Goal: Task Accomplishment & Management: Use online tool/utility

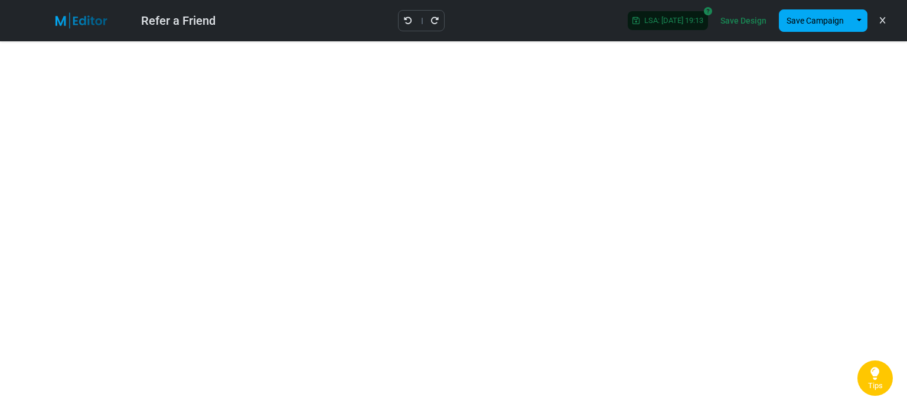
click at [740, 18] on link "Save Design" at bounding box center [743, 21] width 52 height 20
click at [745, 22] on link "Save Design" at bounding box center [743, 21] width 52 height 20
click at [829, 25] on button "Save Campaign" at bounding box center [814, 20] width 73 height 22
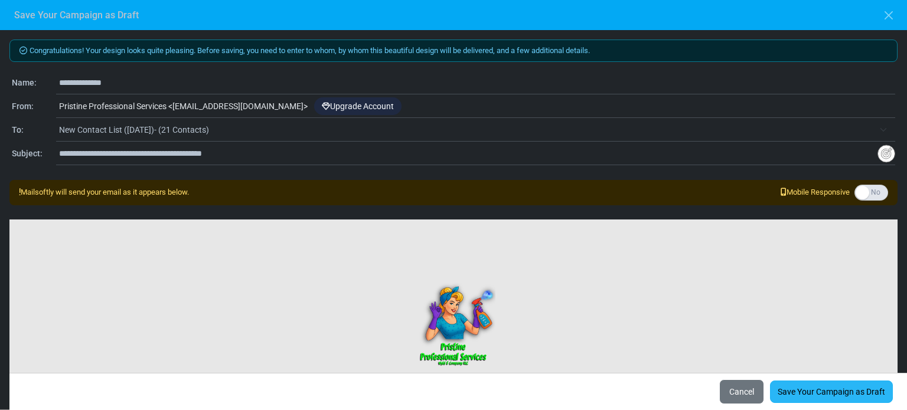
click at [799, 392] on link "Save Your Campaign as Draft" at bounding box center [831, 392] width 123 height 22
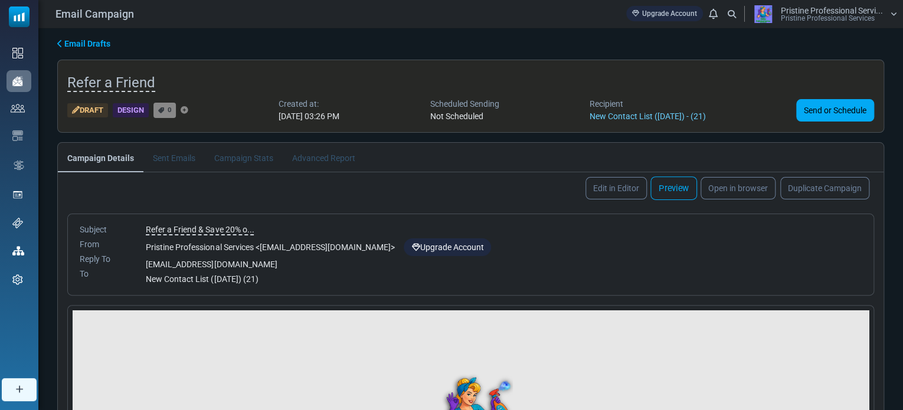
click at [669, 188] on link "Preview" at bounding box center [673, 188] width 47 height 24
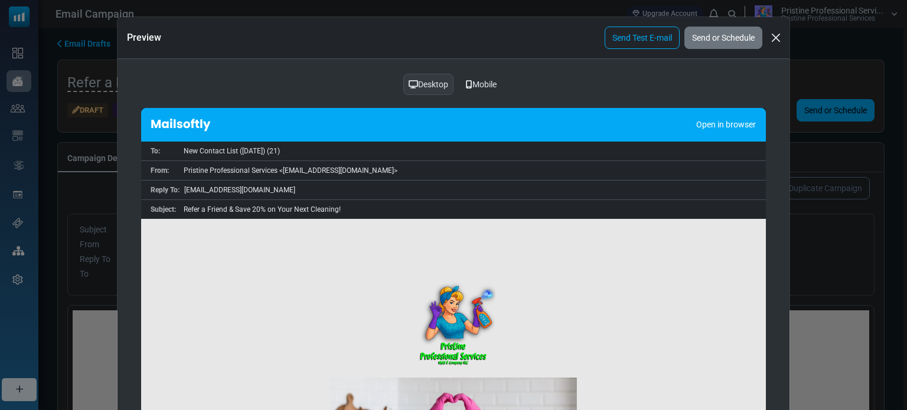
click at [474, 83] on div "Mobile" at bounding box center [481, 84] width 46 height 22
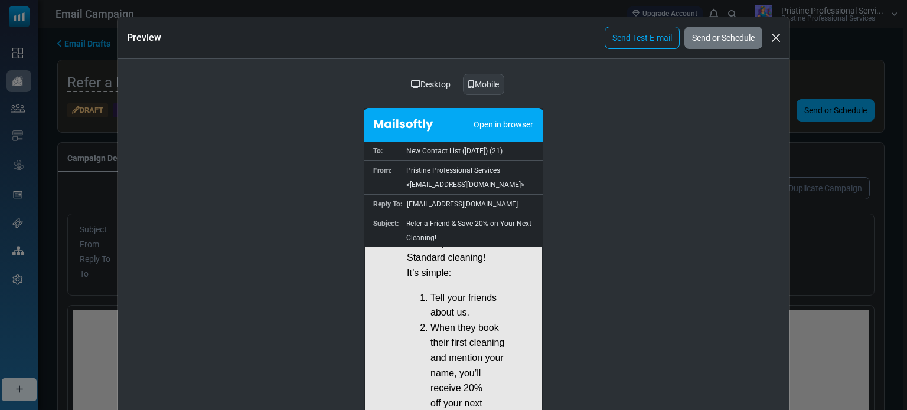
scroll to position [404, 0]
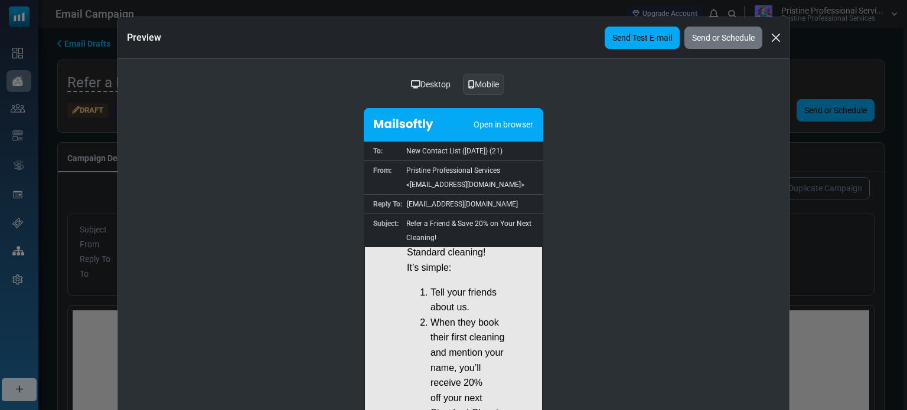
click at [628, 43] on link "Send Test E-mail" at bounding box center [641, 38] width 75 height 22
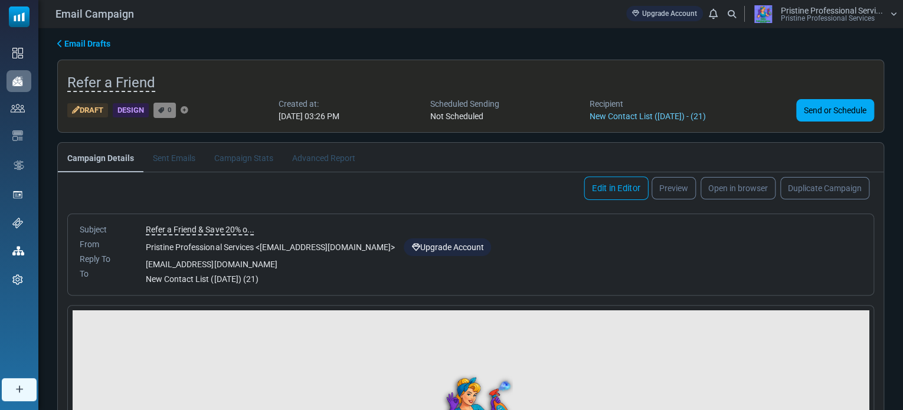
click at [614, 186] on link "Edit in Editor" at bounding box center [616, 188] width 64 height 24
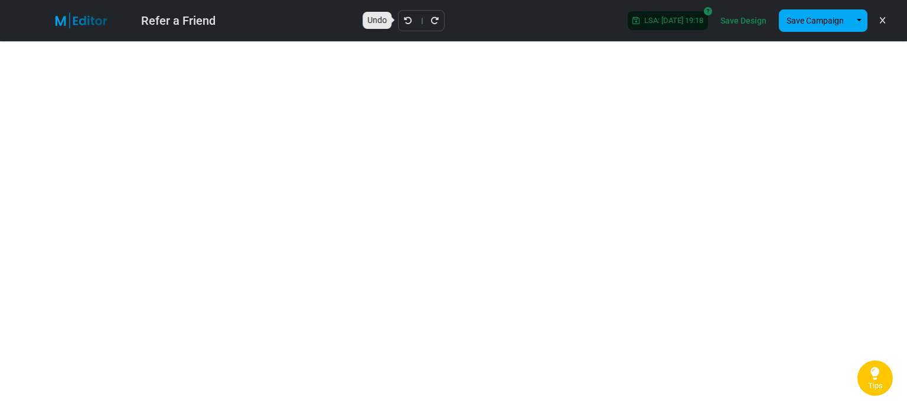
click at [404, 17] on icon "Undo" at bounding box center [408, 21] width 8 height 8
click at [404, 23] on icon "Undo" at bounding box center [408, 21] width 8 height 8
click at [396, 23] on div "Refer a Friend Saving... Save Design Save Campaign Save as Template Insert Temp…" at bounding box center [453, 20] width 907 height 41
click at [404, 20] on icon "Undo" at bounding box center [408, 21] width 8 height 8
click at [739, 26] on link "Save Design" at bounding box center [743, 21] width 52 height 20
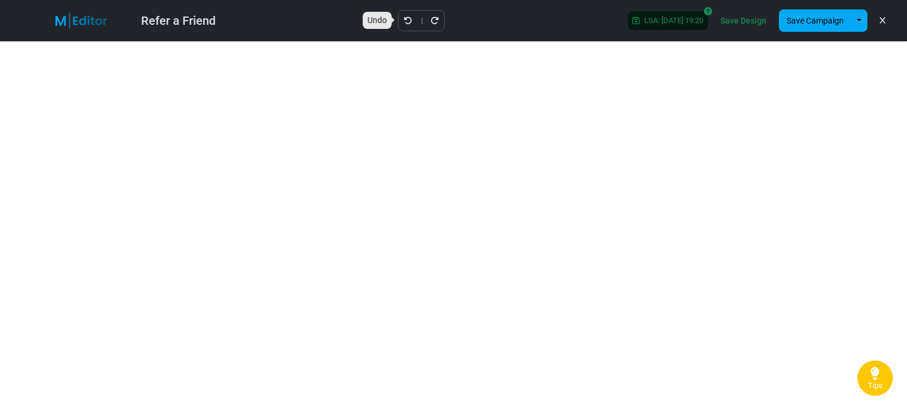
click at [404, 17] on icon "Undo" at bounding box center [408, 21] width 8 height 8
click at [423, 19] on icon "Undo" at bounding box center [421, 21] width 8 height 8
click at [744, 22] on link "Save Design" at bounding box center [743, 21] width 52 height 20
click at [814, 18] on button "Save Campaign" at bounding box center [814, 20] width 73 height 22
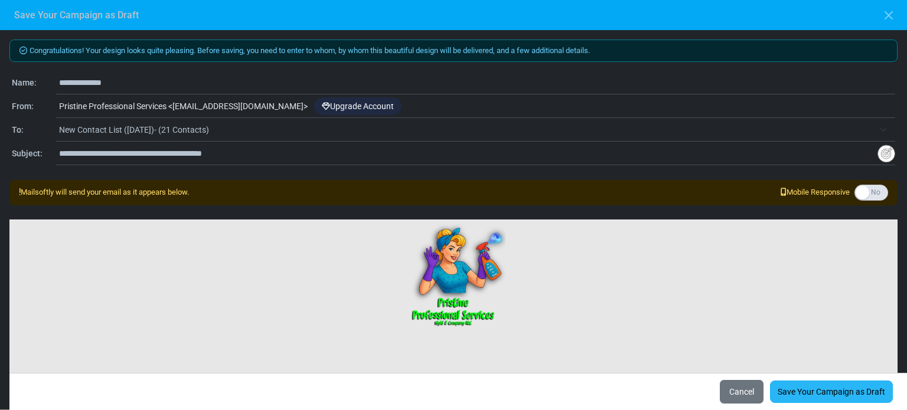
click at [803, 388] on link "Save Your Campaign as Draft" at bounding box center [831, 392] width 123 height 22
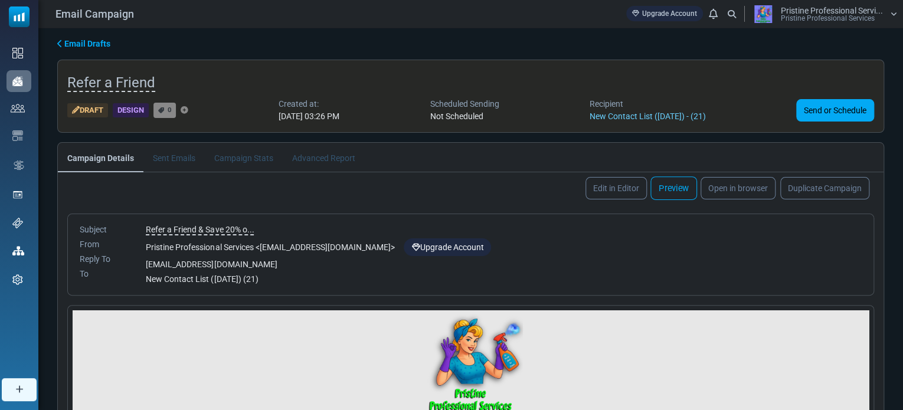
click at [675, 192] on link "Preview" at bounding box center [673, 188] width 47 height 24
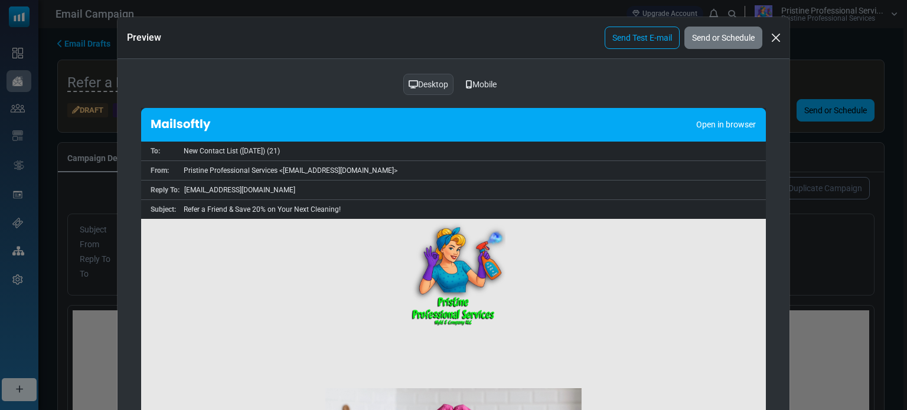
click at [486, 83] on div "Mobile" at bounding box center [481, 84] width 46 height 22
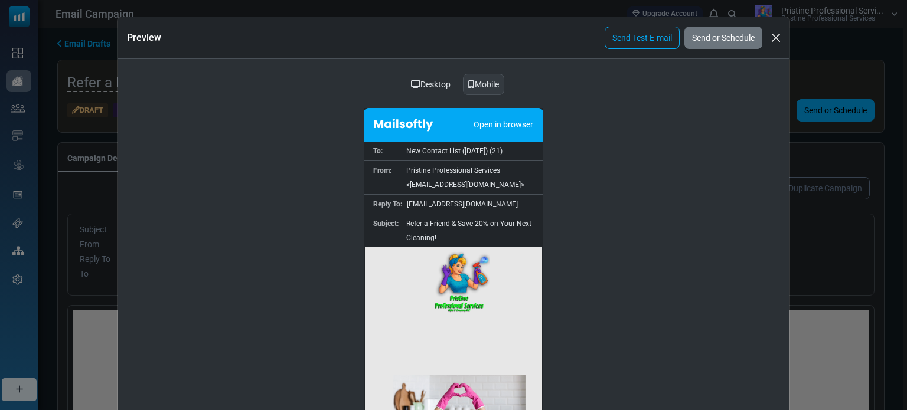
drag, startPoint x: 540, startPoint y: 270, endPoint x: 905, endPoint y: 509, distance: 436.4
click at [776, 42] on button "Close" at bounding box center [776, 38] width 18 height 18
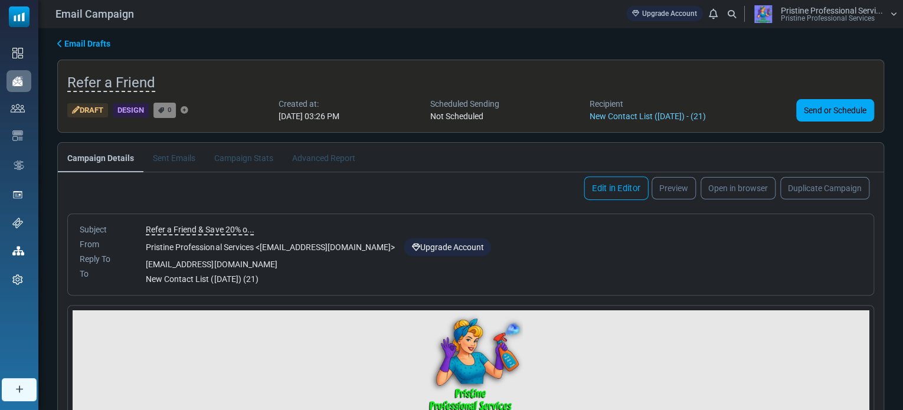
click at [603, 186] on link "Edit in Editor" at bounding box center [616, 188] width 64 height 24
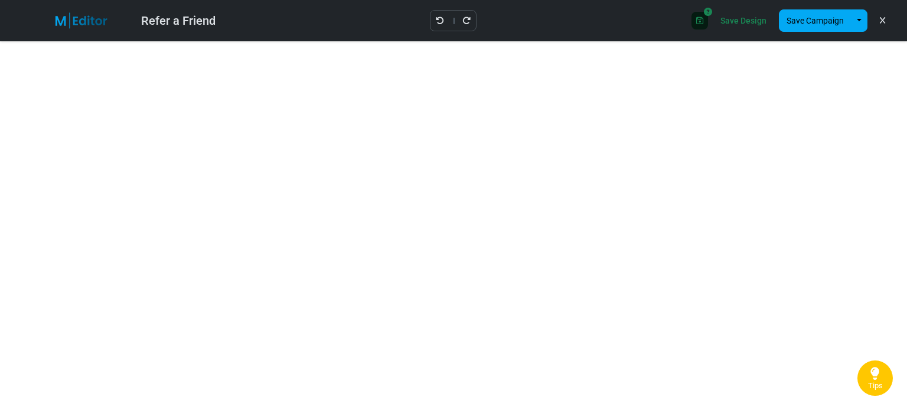
click at [750, 18] on link "Save Design" at bounding box center [743, 21] width 52 height 20
click at [812, 18] on button "Save Campaign" at bounding box center [814, 20] width 73 height 22
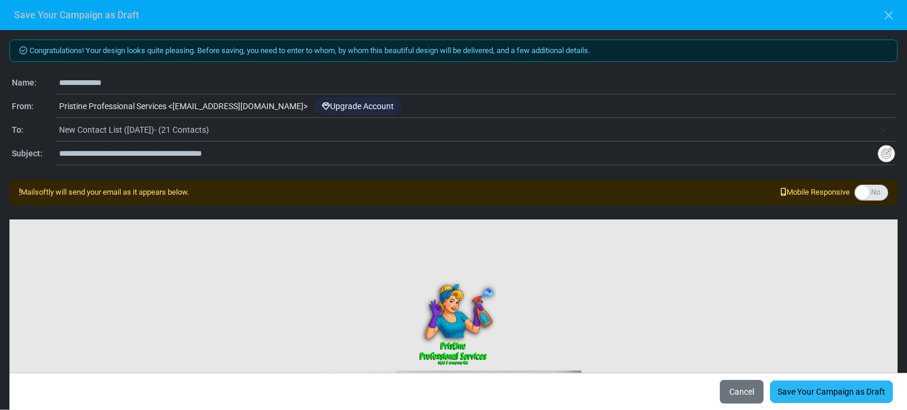
click at [801, 394] on link "Save Your Campaign as Draft" at bounding box center [831, 392] width 123 height 22
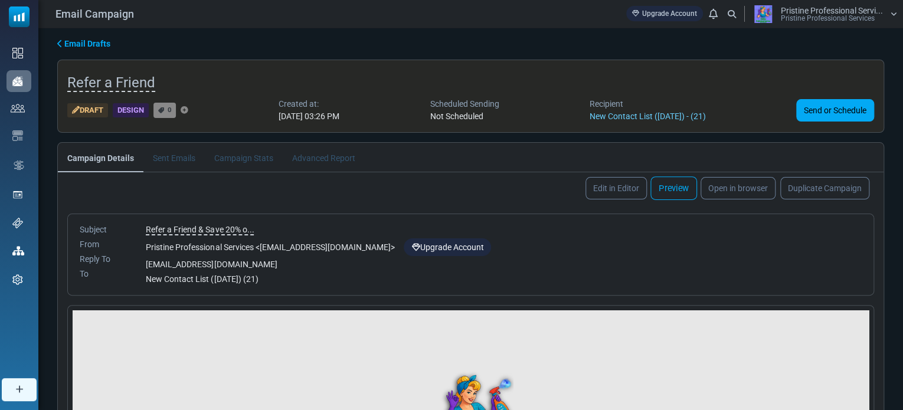
click at [670, 188] on link "Preview" at bounding box center [673, 188] width 47 height 24
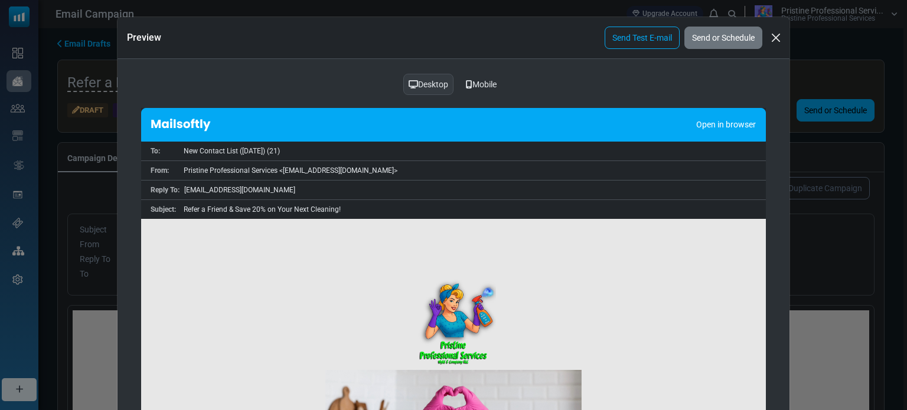
click at [482, 78] on div "Mobile" at bounding box center [481, 84] width 46 height 22
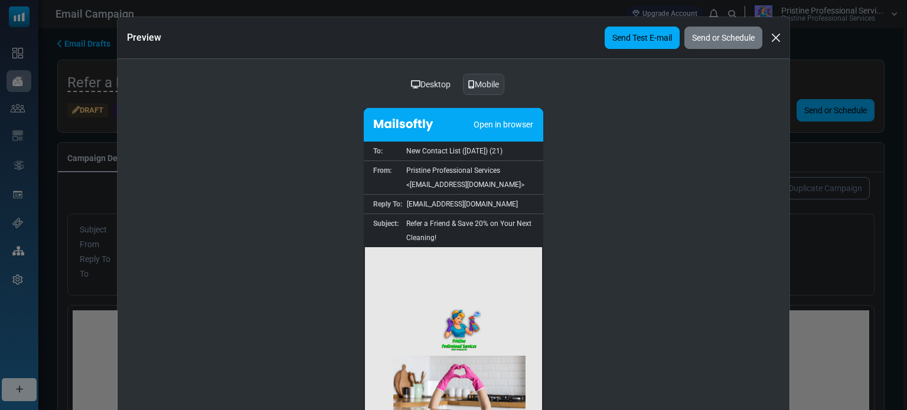
click at [630, 39] on link "Send Test E-mail" at bounding box center [641, 38] width 75 height 22
